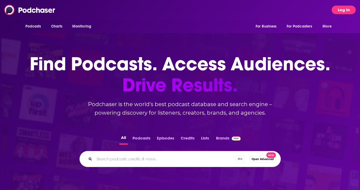
click at [346, 10] on button "Log In" at bounding box center [343, 10] width 24 height 9
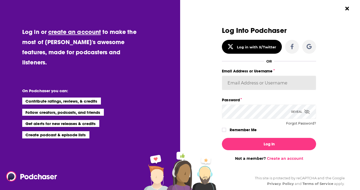
type input "[EMAIL_ADDRESS][DOMAIN_NAME]"
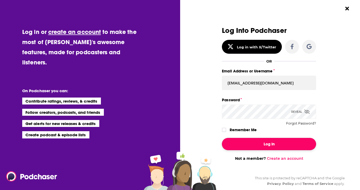
click at [251, 146] on button "Log In" at bounding box center [269, 144] width 94 height 12
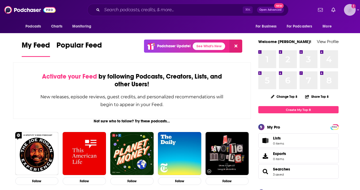
click at [347, 10] on img "Logged in as raevotta" at bounding box center [350, 10] width 12 height 12
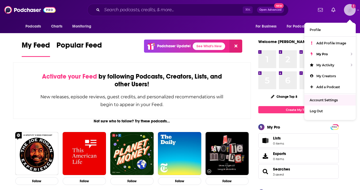
click at [308, 102] on link "Account Settings" at bounding box center [329, 100] width 51 height 11
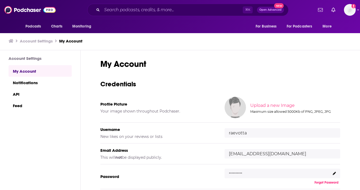
click at [277, 86] on h3 "Credentials" at bounding box center [220, 84] width 240 height 8
click at [21, 83] on link "Notifications" at bounding box center [40, 82] width 63 height 11
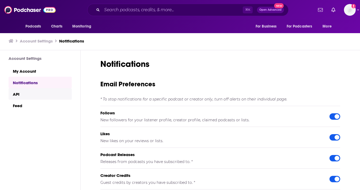
click at [19, 92] on link "API" at bounding box center [40, 93] width 63 height 11
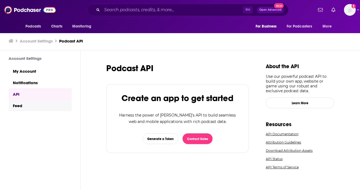
click at [18, 103] on link "Feed" at bounding box center [40, 105] width 63 height 11
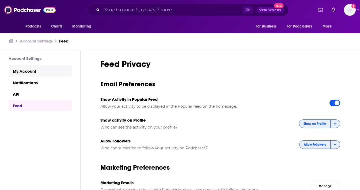
click at [26, 70] on link "My Account" at bounding box center [40, 70] width 63 height 11
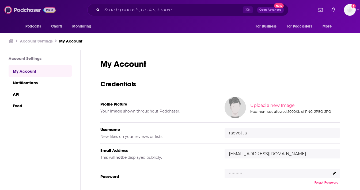
click at [39, 9] on img at bounding box center [29, 10] width 51 height 10
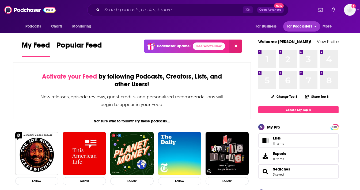
click at [290, 22] on button "For Podcasters" at bounding box center [301, 26] width 37 height 10
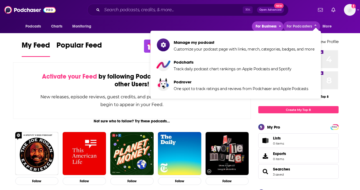
click at [270, 24] on span "For Business" at bounding box center [265, 26] width 21 height 7
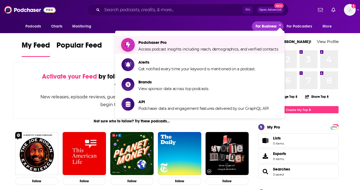
click at [239, 48] on span "Access podcast insights including reach, demographics, and verified contacts" at bounding box center [208, 49] width 140 height 5
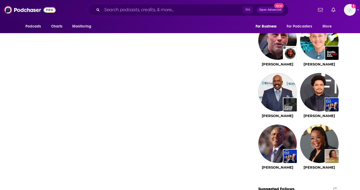
scroll to position [503, 0]
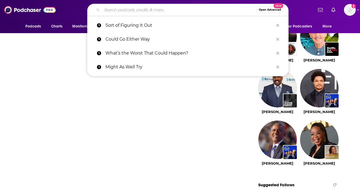
click at [202, 12] on input "Search podcasts, credits, & more..." at bounding box center [179, 10] width 154 height 9
